Goal: Check status: Check status

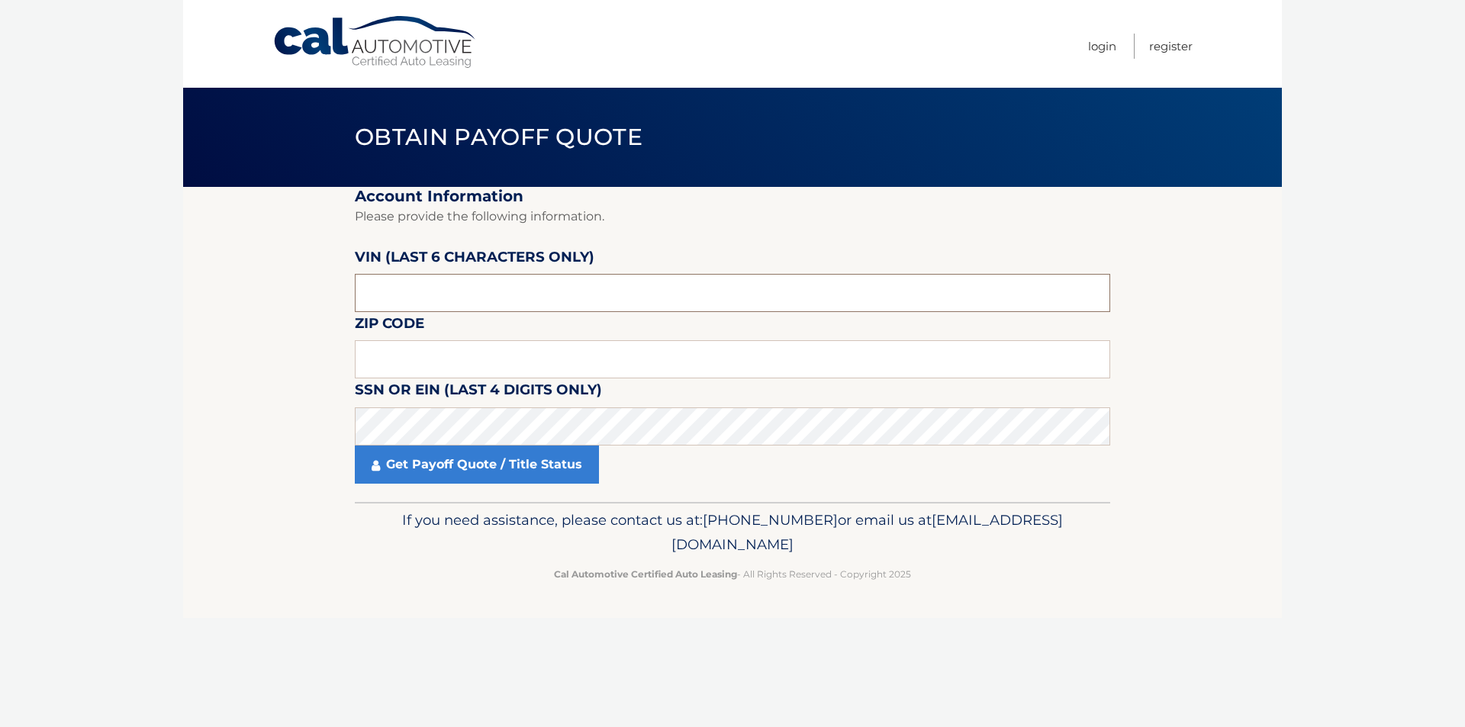
click at [401, 281] on input "text" at bounding box center [732, 293] width 755 height 38
type input "529360"
type input "11706"
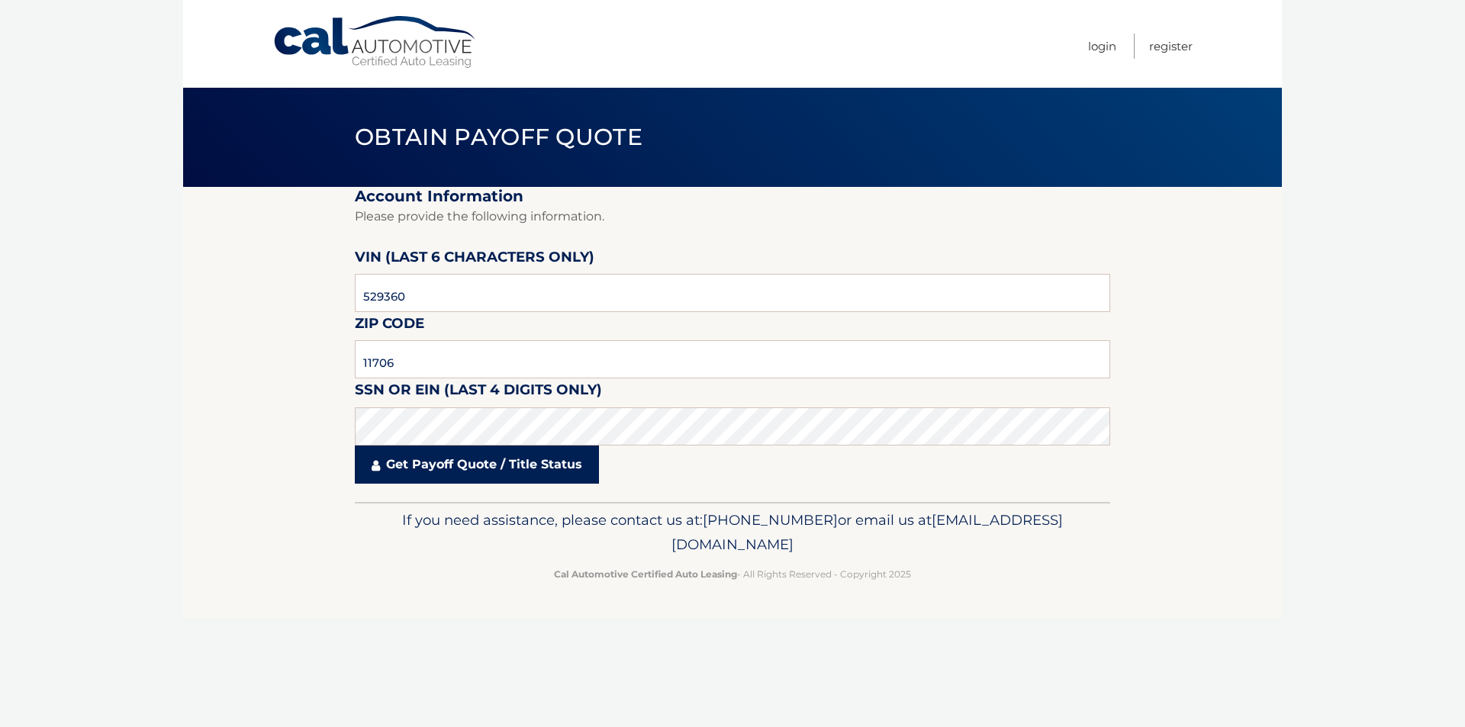
click at [466, 470] on link "Get Payoff Quote / Title Status" at bounding box center [477, 465] width 244 height 38
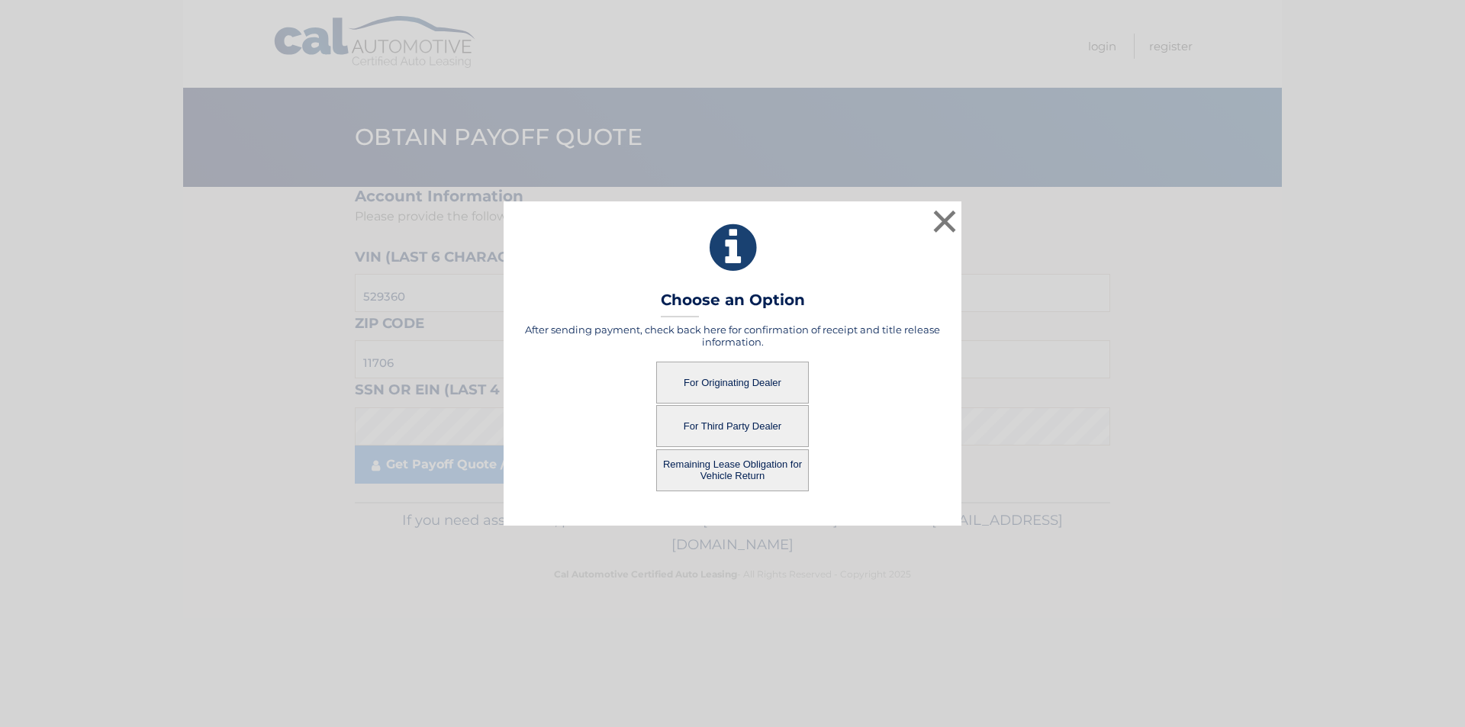
click at [748, 467] on button "Remaining Lease Obligation for Vehicle Return" at bounding box center [732, 470] width 153 height 42
click at [732, 462] on button "Remaining Lease Obligation for Vehicle Return" at bounding box center [732, 470] width 153 height 42
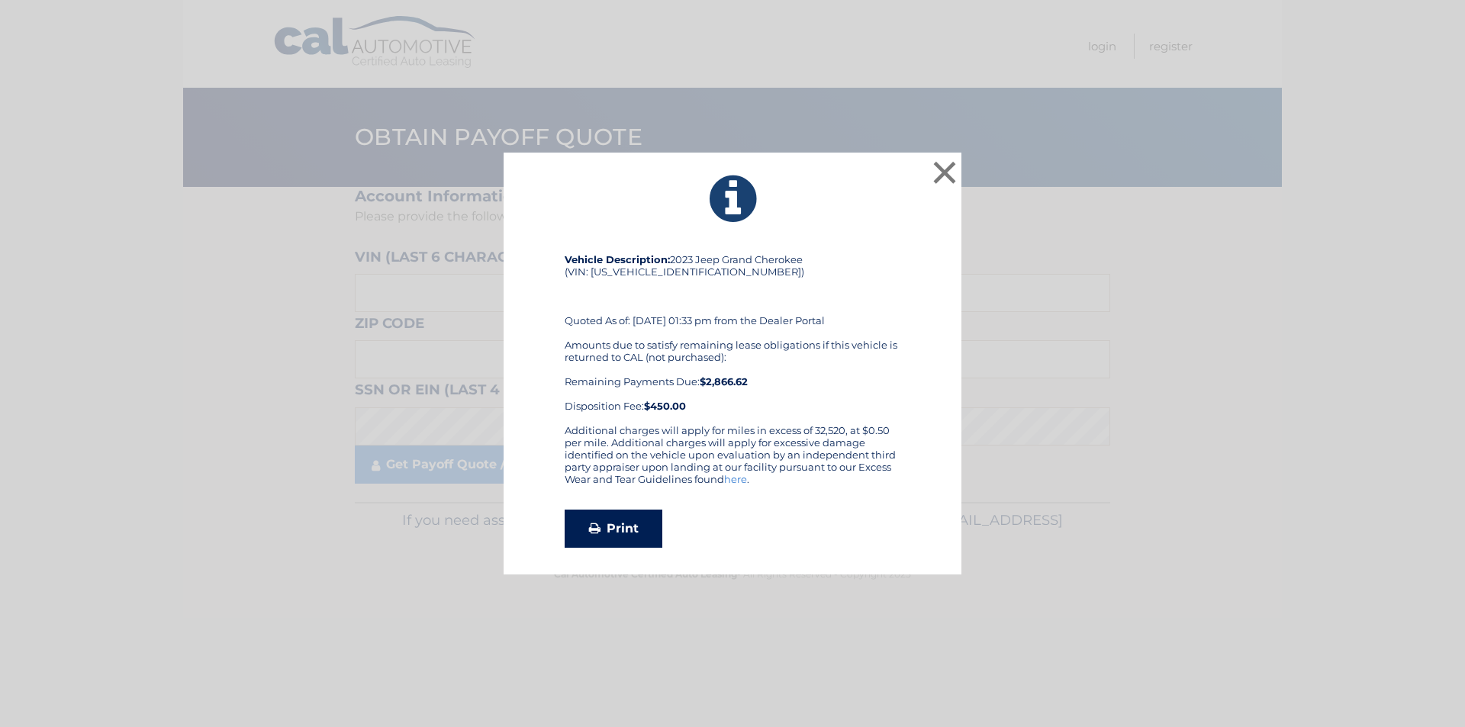
click at [610, 522] on link "Print" at bounding box center [614, 529] width 98 height 38
click at [941, 167] on button "×" at bounding box center [944, 172] width 31 height 31
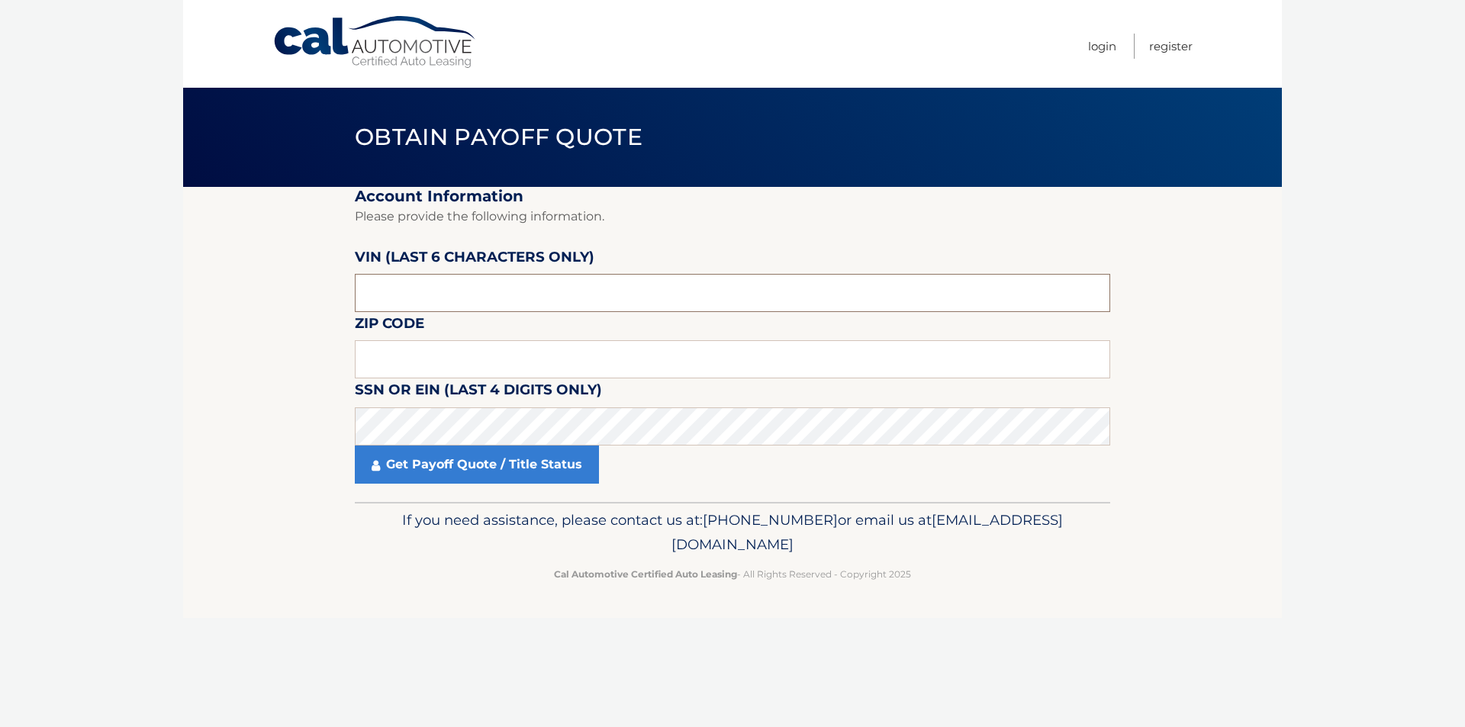
click at [441, 282] on input "text" at bounding box center [732, 293] width 755 height 38
type input "529360"
type input "11706"
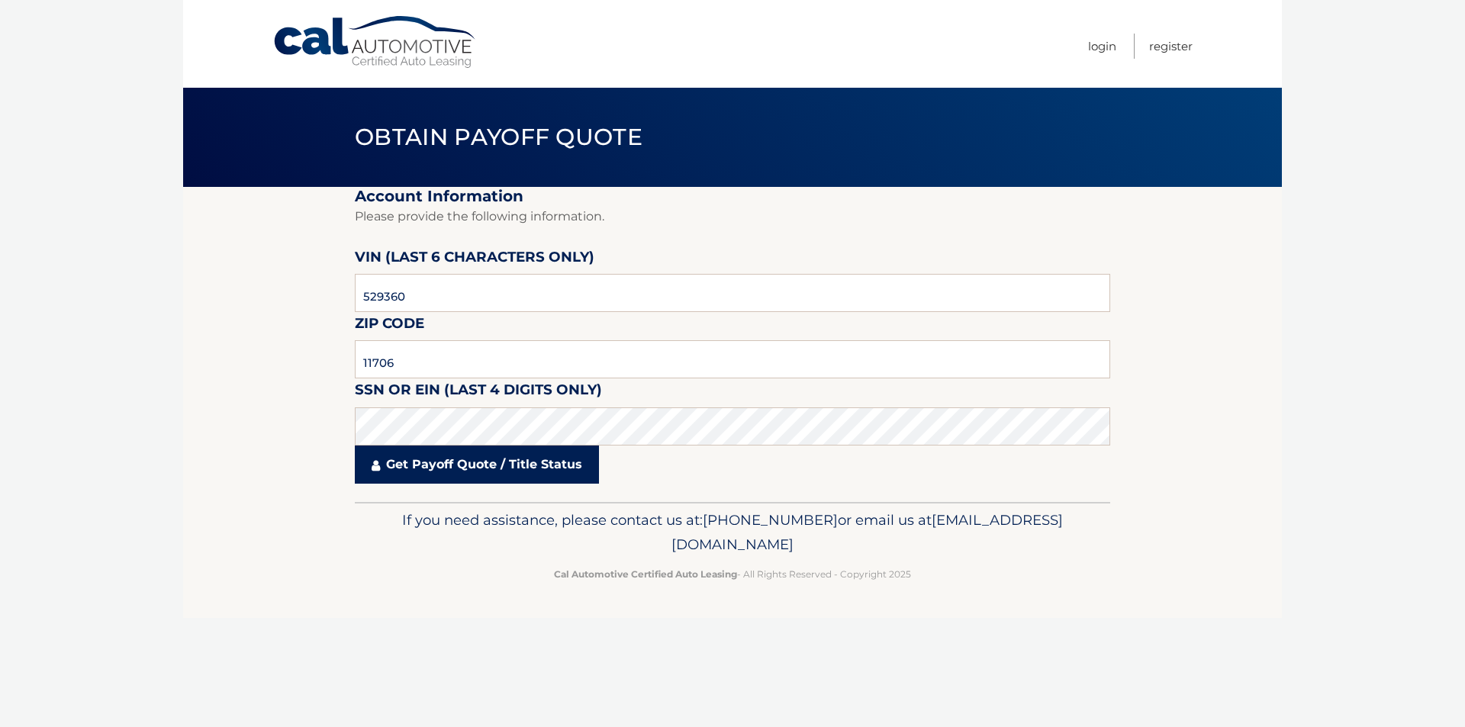
click at [470, 462] on link "Get Payoff Quote / Title Status" at bounding box center [477, 465] width 244 height 38
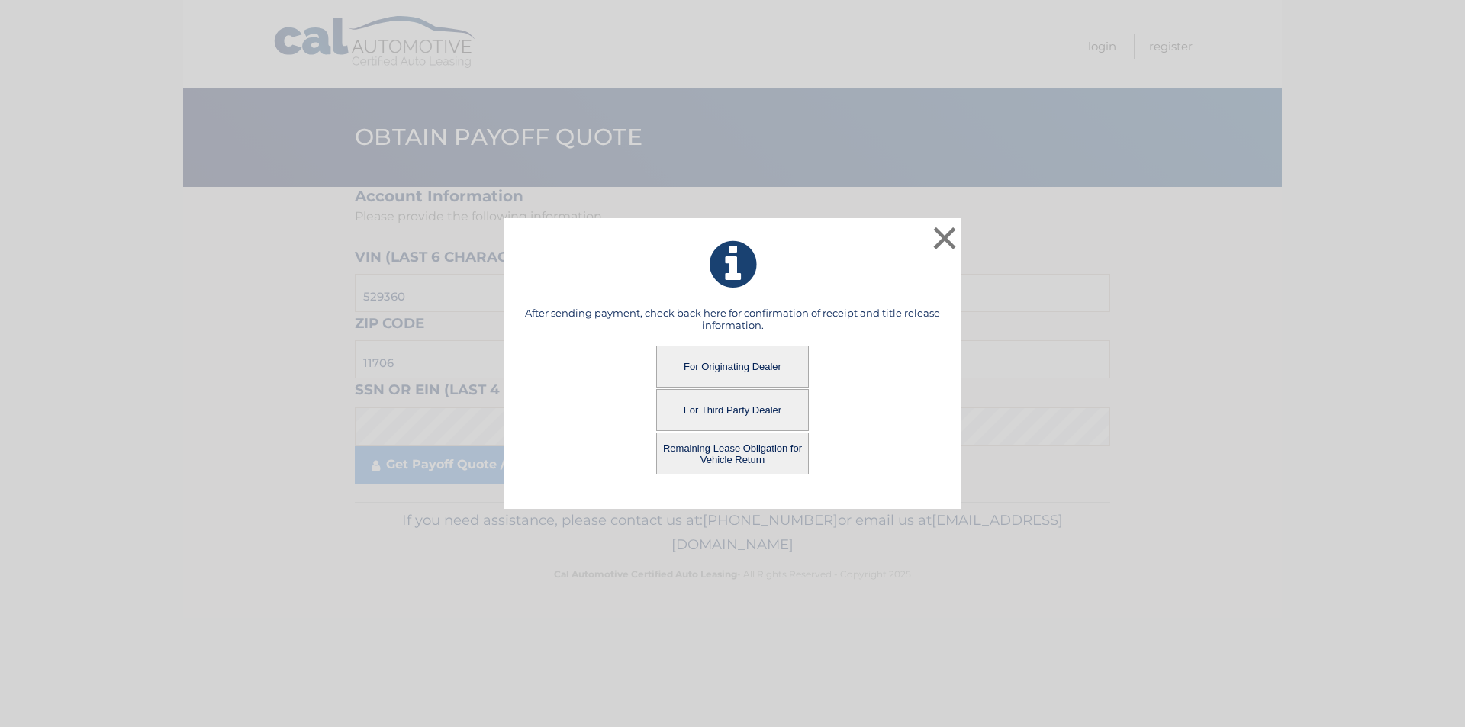
click at [729, 365] on button "For Originating Dealer" at bounding box center [732, 367] width 153 height 42
click at [726, 364] on button "For Originating Dealer" at bounding box center [732, 367] width 153 height 42
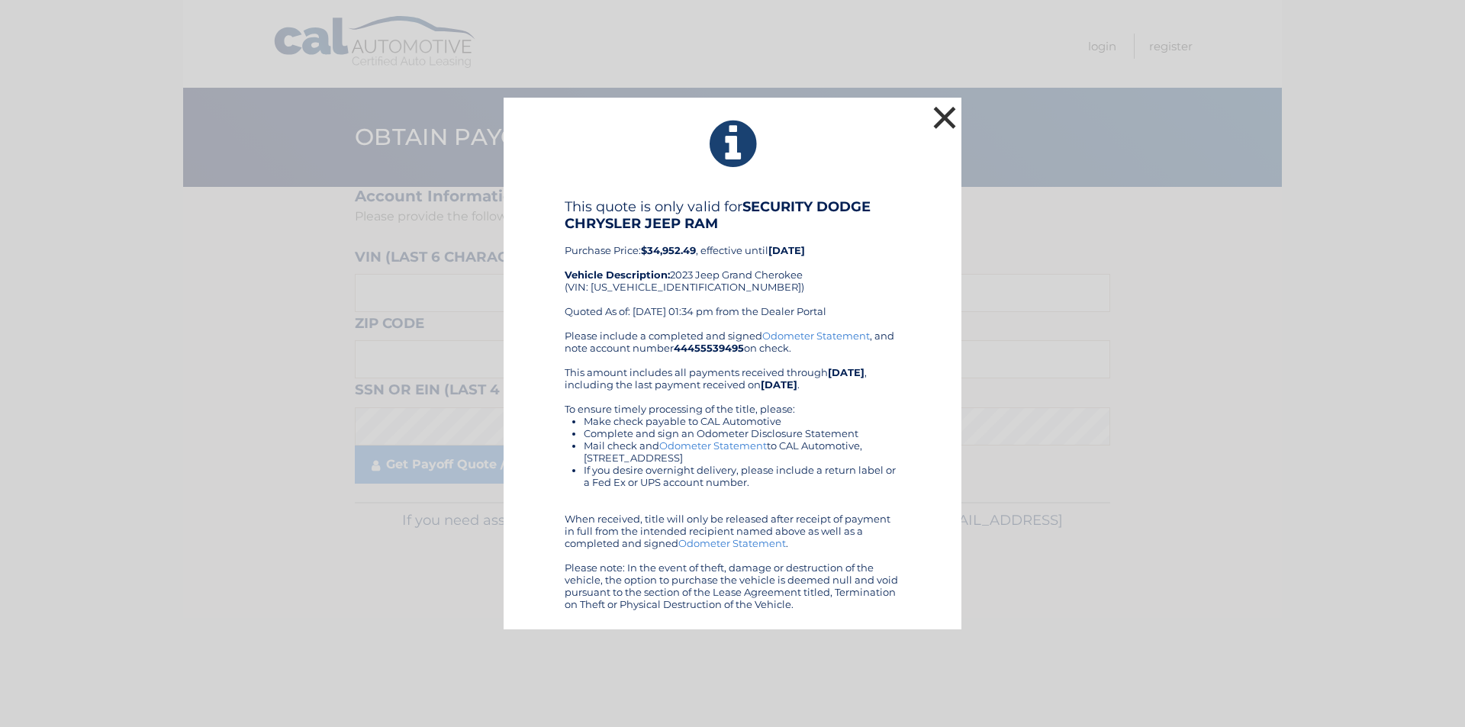
click at [938, 112] on button "×" at bounding box center [944, 117] width 31 height 31
